Goal: Task Accomplishment & Management: Manage account settings

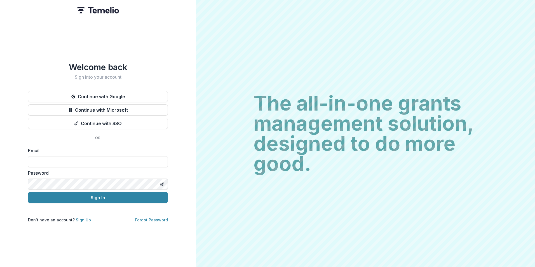
click at [76, 158] on input at bounding box center [98, 161] width 140 height 11
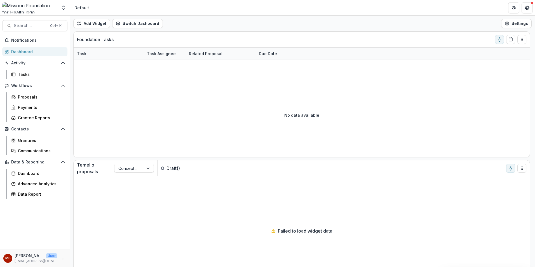
click at [29, 98] on div "Proposals" at bounding box center [40, 97] width 45 height 6
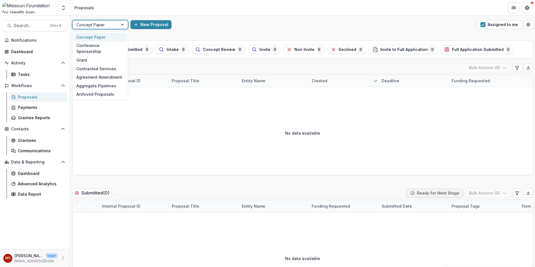
click at [124, 26] on div at bounding box center [123, 24] width 10 height 8
click at [88, 56] on div "Grant" at bounding box center [100, 60] width 53 height 9
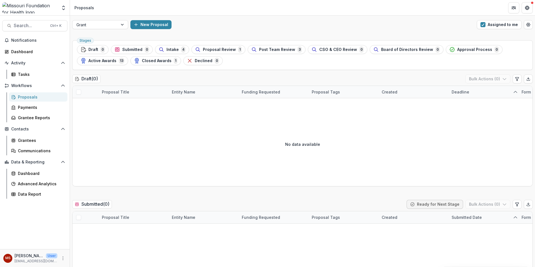
click at [500, 22] on button "Assigned to me" at bounding box center [499, 24] width 45 height 9
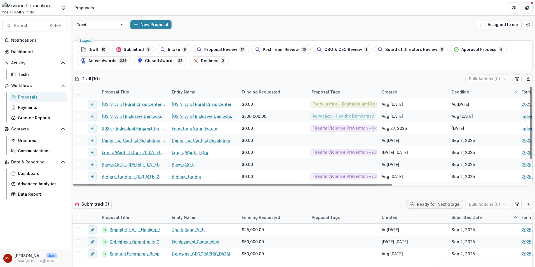
click at [148, 153] on link "Life Is Worth It Org - 20[DATE] 20[DATE]upporting Grassroots Efforts and Capaci…" at bounding box center [133, 152] width 63 height 6
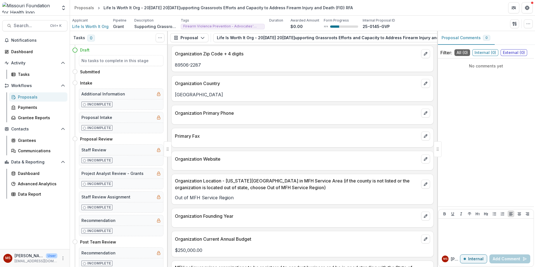
scroll to position [616, 0]
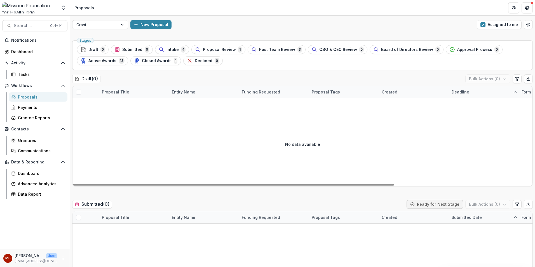
drag, startPoint x: 501, startPoint y: 27, endPoint x: 487, endPoint y: 23, distance: 14.8
click at [501, 26] on button "Assigned to me" at bounding box center [499, 24] width 45 height 9
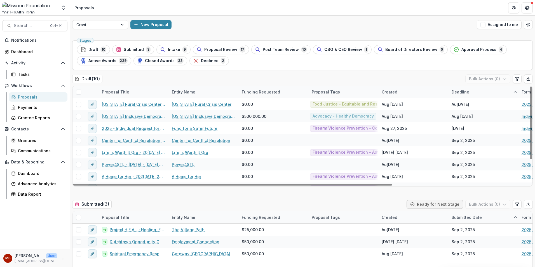
click at [487, 22] on button "Assigned to me" at bounding box center [499, 24] width 45 height 9
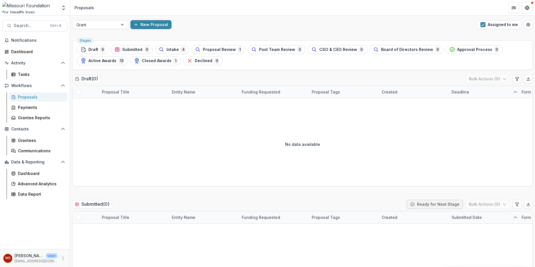
click at [487, 22] on button "Assigned to me" at bounding box center [499, 24] width 45 height 9
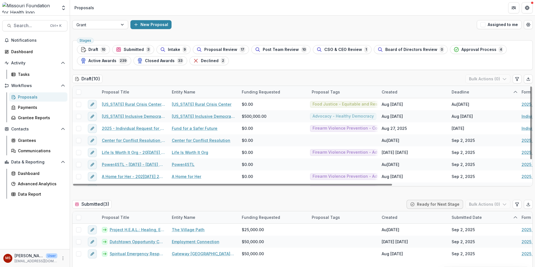
click at [144, 177] on link "A Home for Her - 202[DATE] 202[DATE]assroots Efforts to Address FID - RFA" at bounding box center [133, 177] width 63 height 6
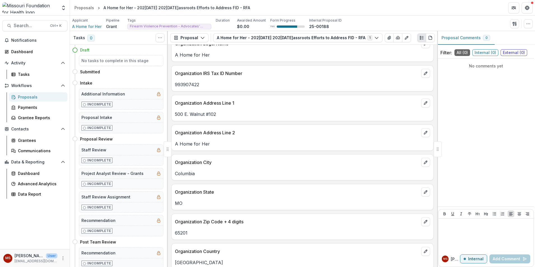
scroll to position [392, 0]
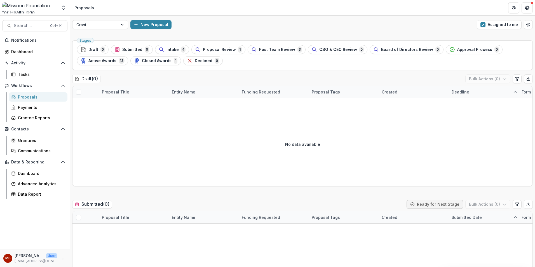
click at [488, 22] on button "Assigned to me" at bounding box center [499, 24] width 45 height 9
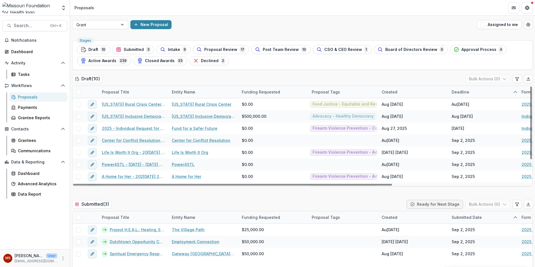
click at [166, 46] on div "Intake 9" at bounding box center [173, 49] width 27 height 6
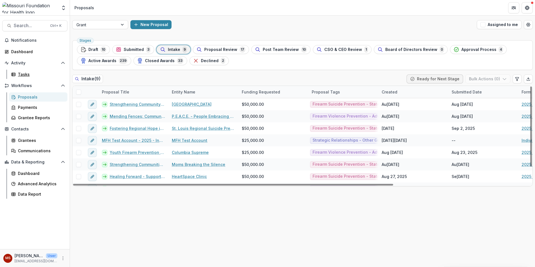
click at [23, 75] on div "Tasks" at bounding box center [40, 74] width 45 height 6
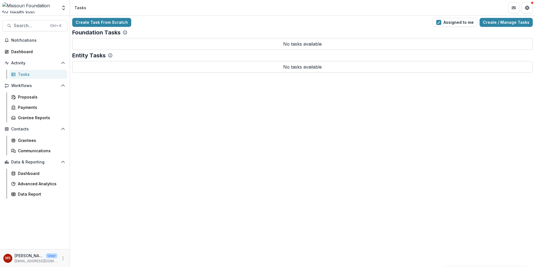
click at [466, 20] on button "Assigned to me" at bounding box center [455, 22] width 45 height 9
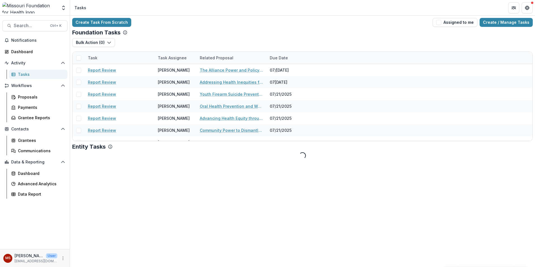
click at [440, 21] on span "button" at bounding box center [438, 22] width 5 height 5
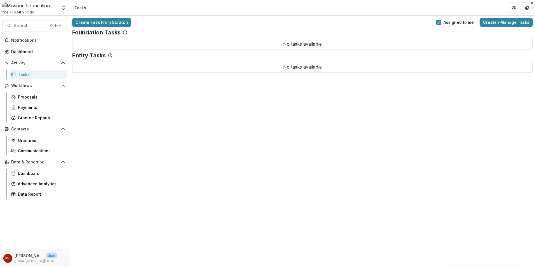
click at [440, 21] on span "button" at bounding box center [438, 22] width 5 height 5
